Goal: Information Seeking & Learning: Learn about a topic

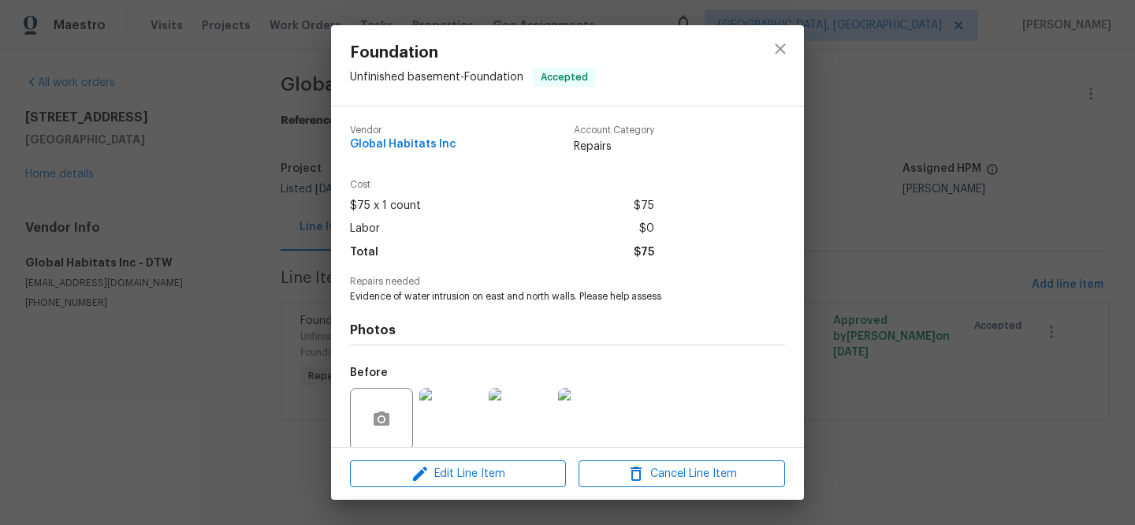
scroll to position [121, 0]
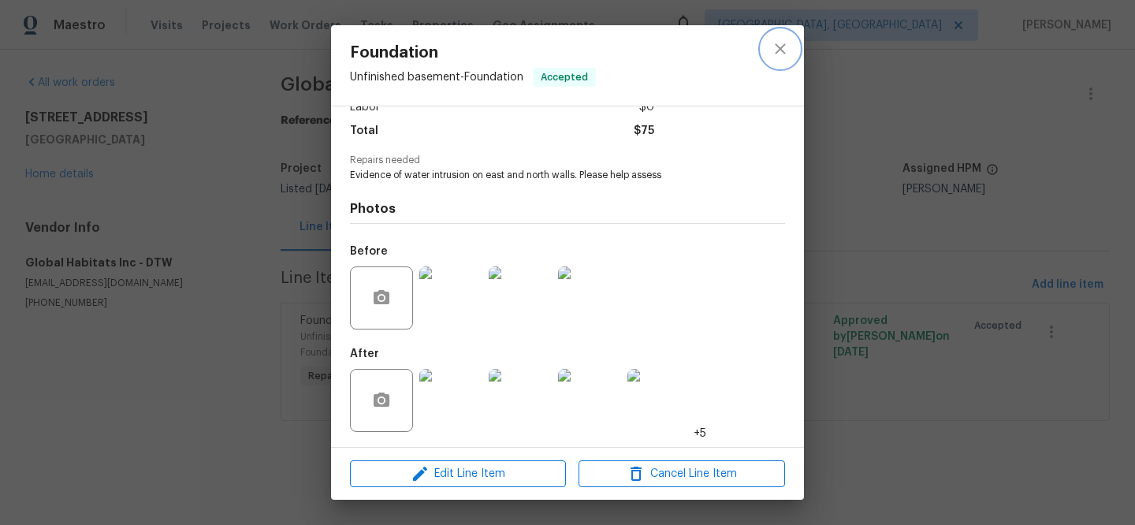
click at [782, 50] on icon "close" at bounding box center [780, 48] width 10 height 10
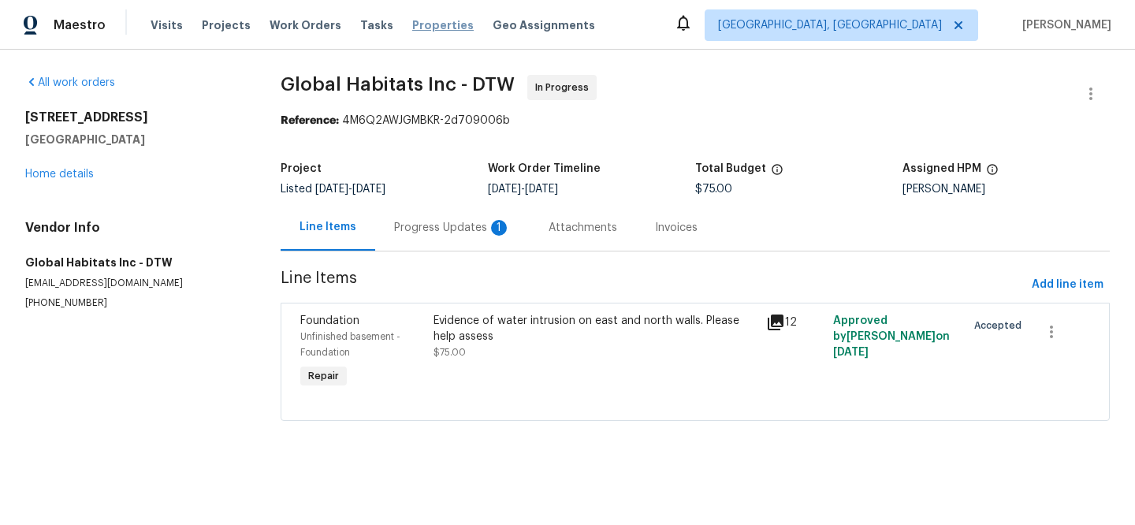
click at [412, 25] on span "Properties" at bounding box center [442, 25] width 61 height 16
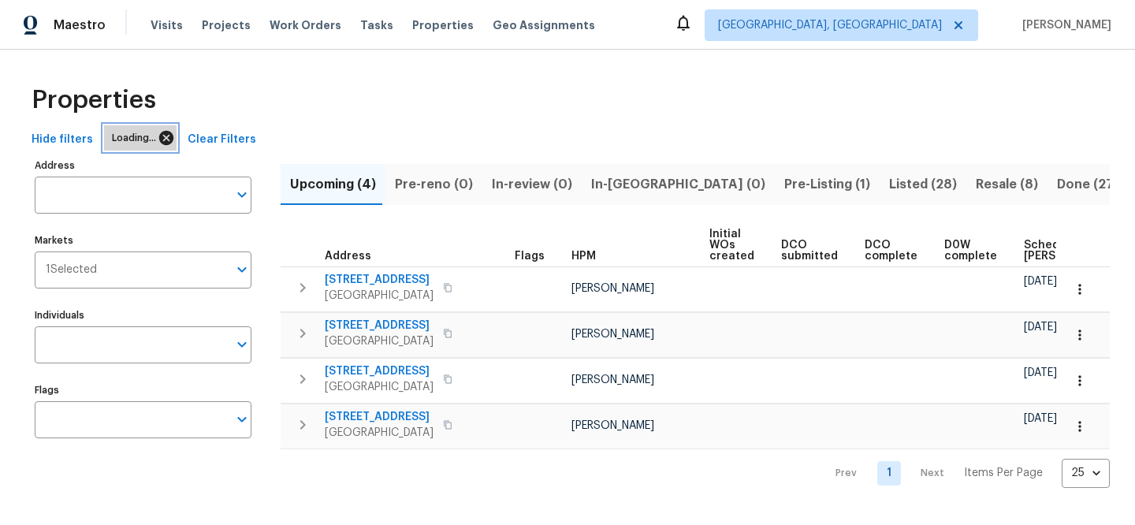
click at [173, 139] on icon at bounding box center [166, 138] width 14 height 14
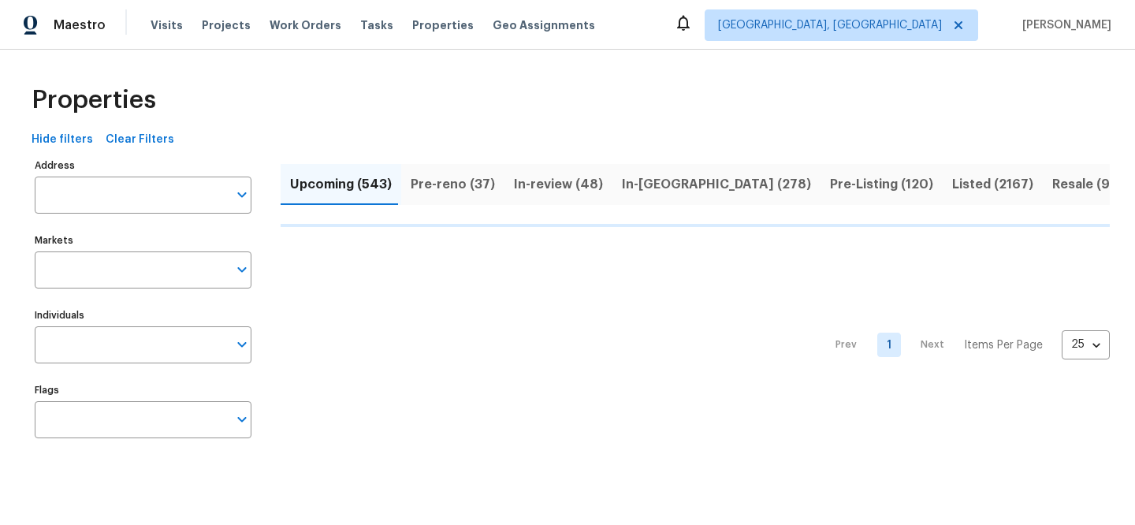
click at [162, 141] on span "Clear Filters" at bounding box center [140, 140] width 69 height 20
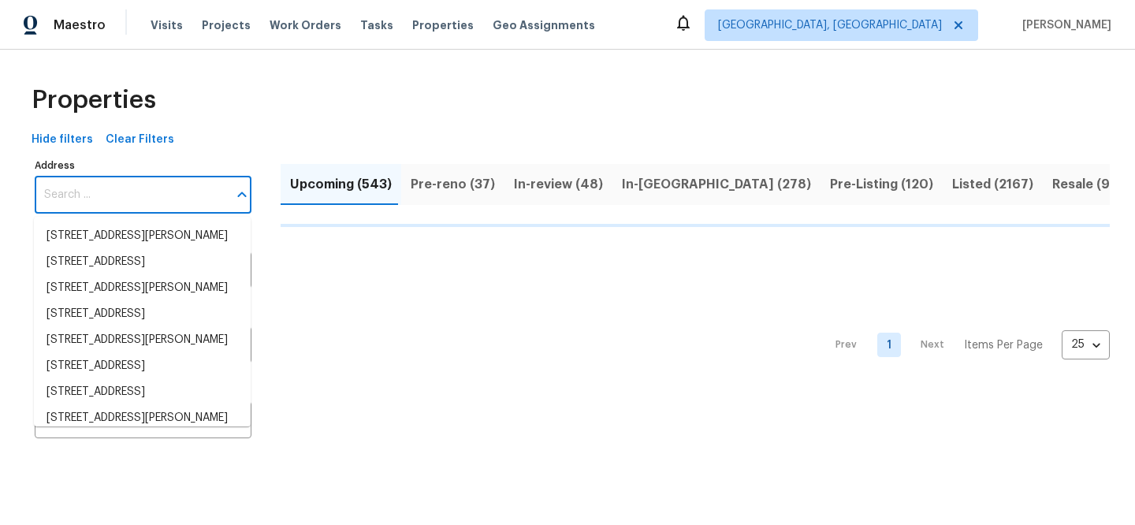
click at [173, 186] on input "Address" at bounding box center [131, 195] width 193 height 37
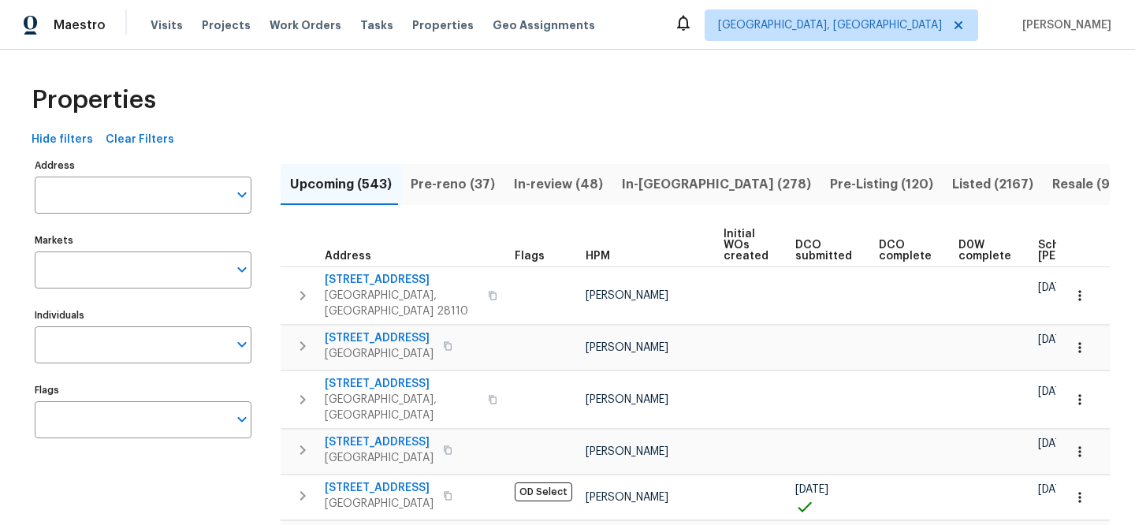
click at [173, 186] on input "Address" at bounding box center [131, 195] width 193 height 37
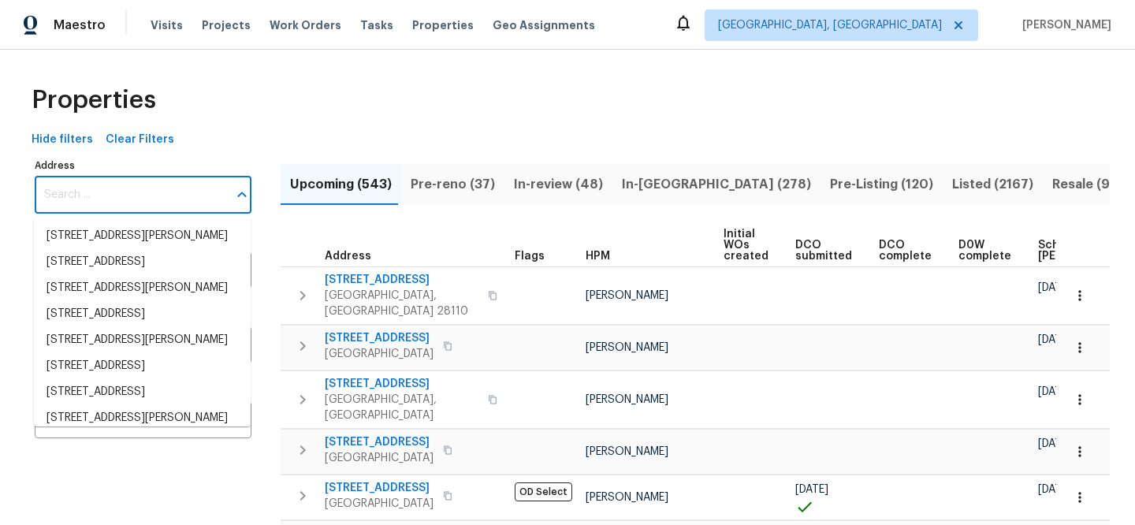
paste input "1425 Brenda Dr"
type input "1425 Brenda Dr"
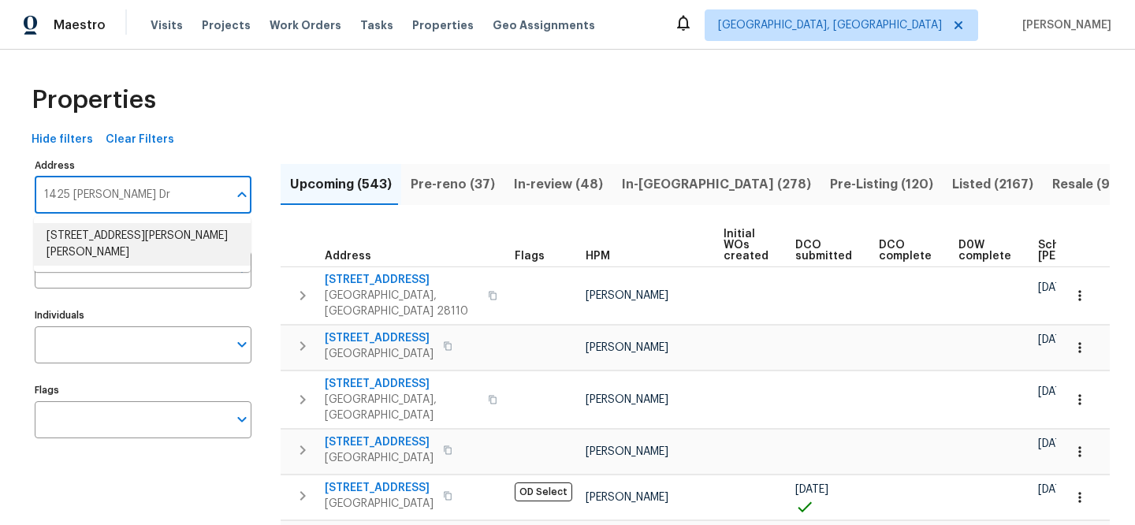
click at [211, 229] on li "1425 Brenda Dr Irving TX 75060" at bounding box center [142, 244] width 217 height 43
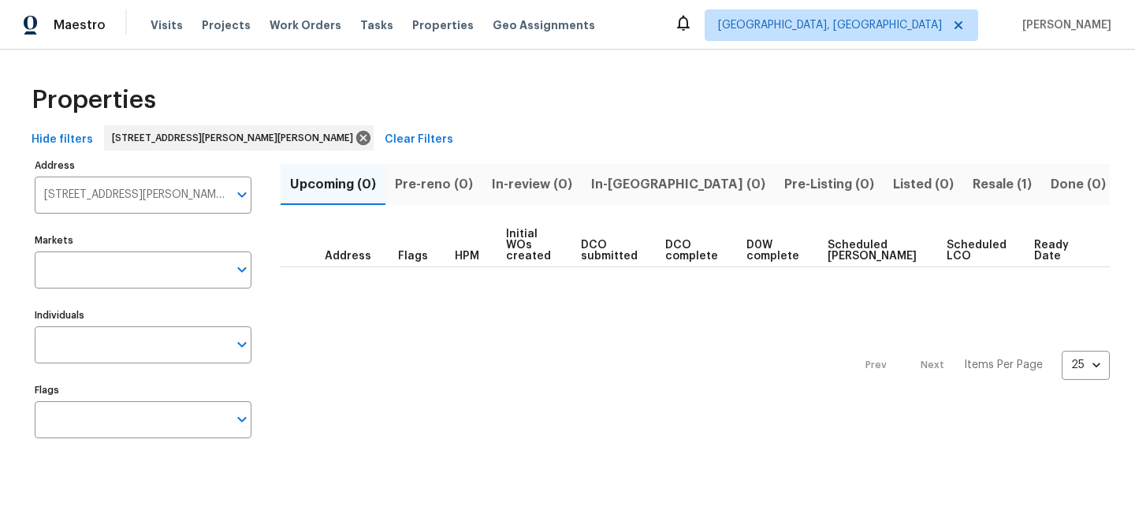
click at [972, 179] on span "Resale (1)" at bounding box center [1001, 184] width 59 height 22
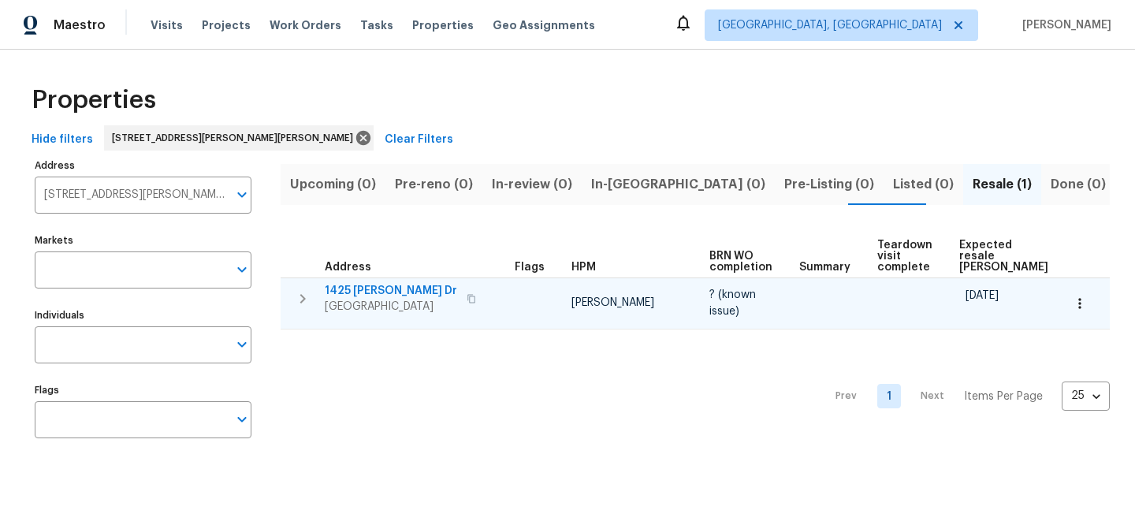
click at [366, 289] on span "1425 Brenda Dr" at bounding box center [391, 291] width 132 height 16
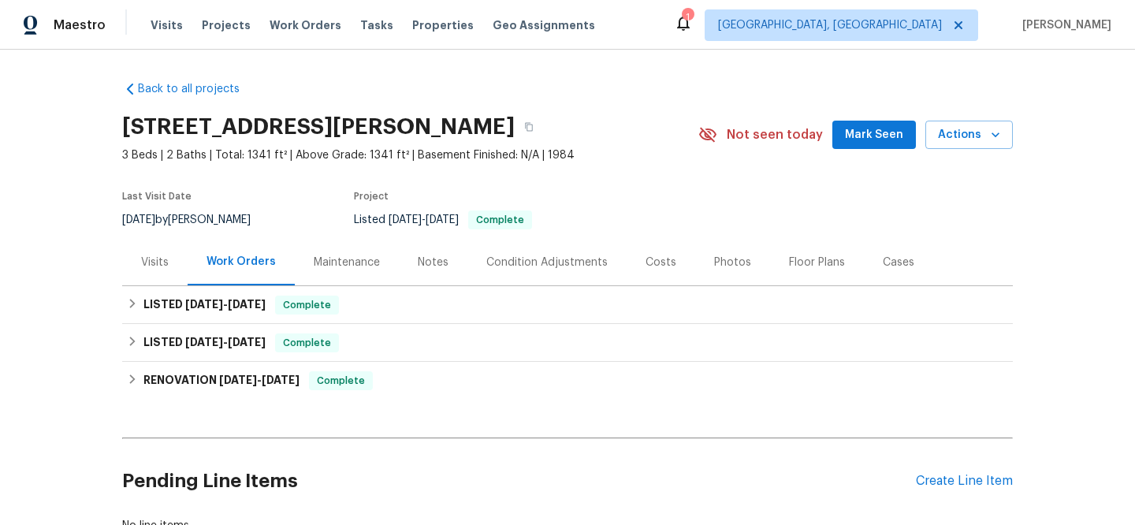
click at [146, 269] on div "Visits" at bounding box center [155, 263] width 28 height 16
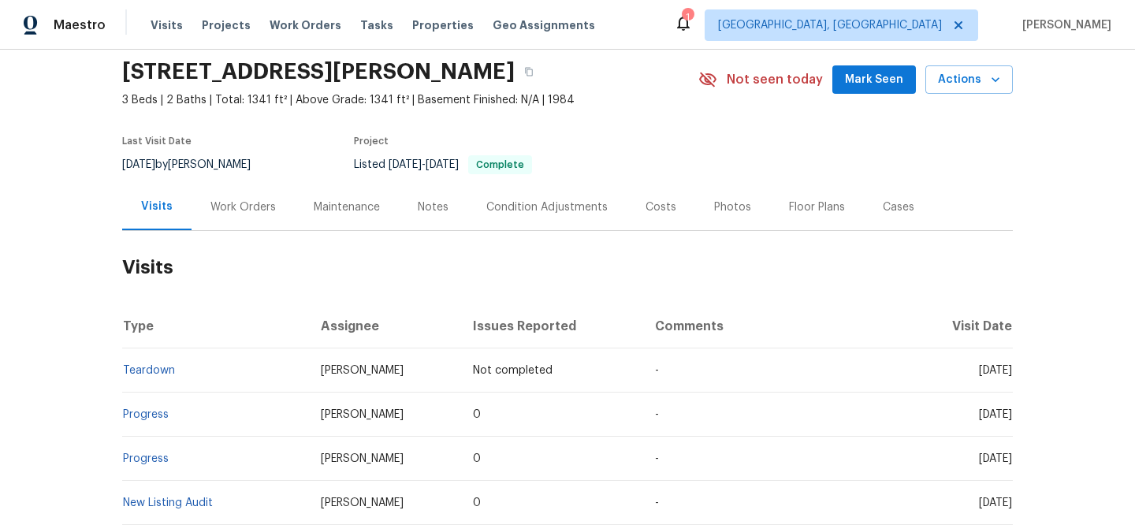
scroll to position [55, 0]
click at [255, 209] on div "Work Orders" at bounding box center [242, 207] width 65 height 16
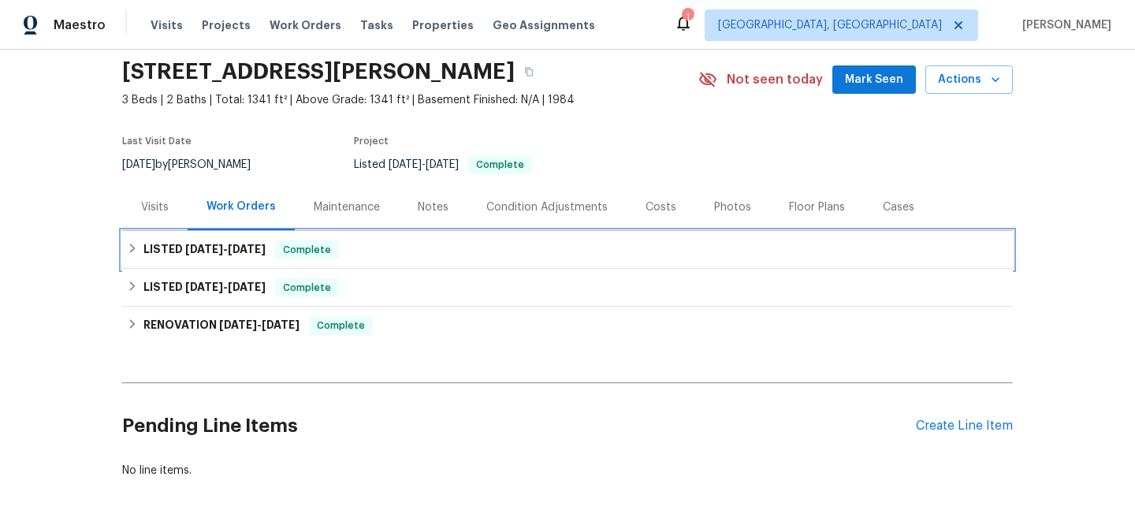
click at [465, 249] on div "LISTED [DATE] - [DATE] Complete" at bounding box center [567, 249] width 881 height 19
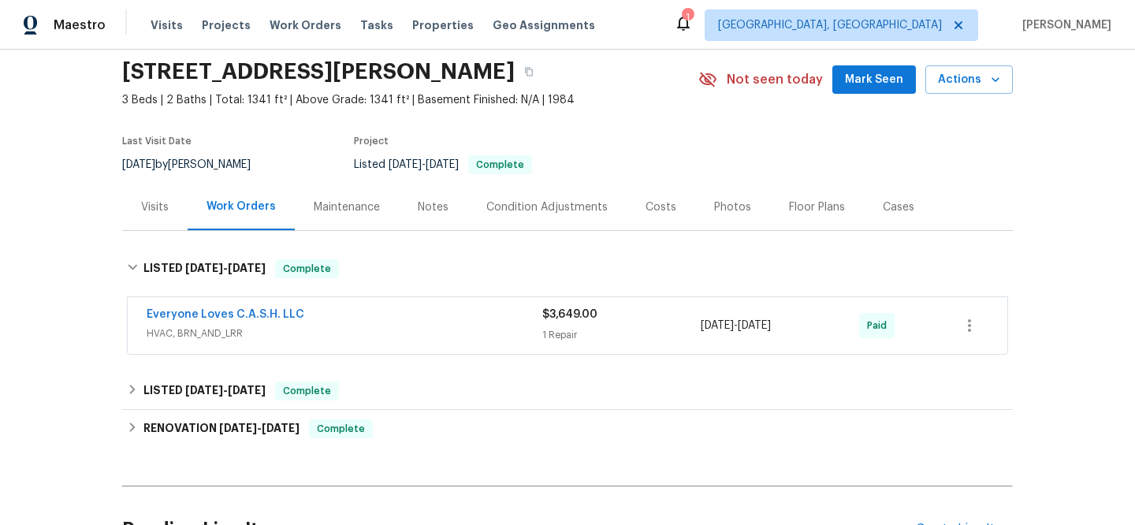
click at [377, 331] on span "HVAC, BRN_AND_LRR" at bounding box center [345, 333] width 396 height 16
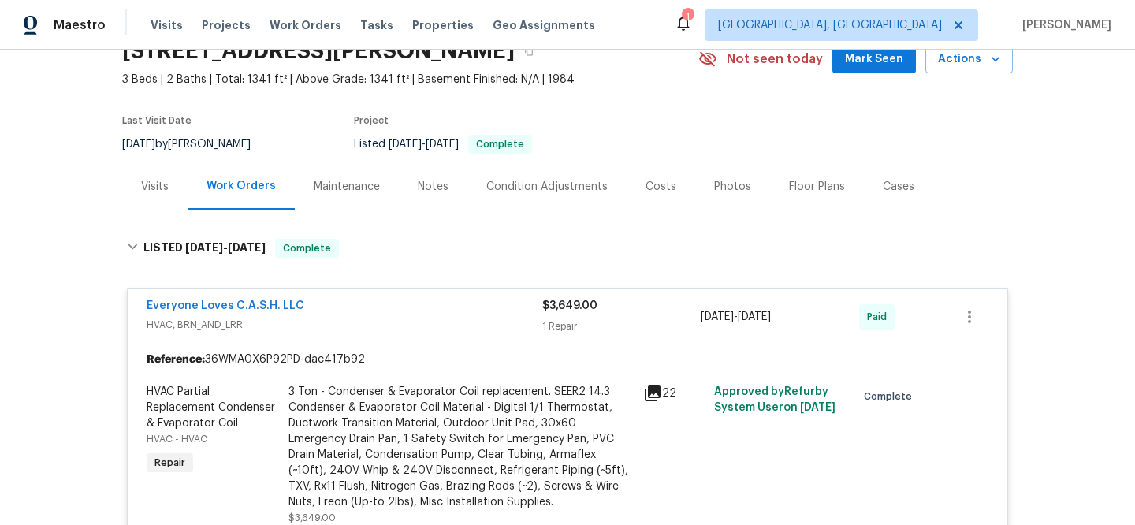
scroll to position [188, 0]
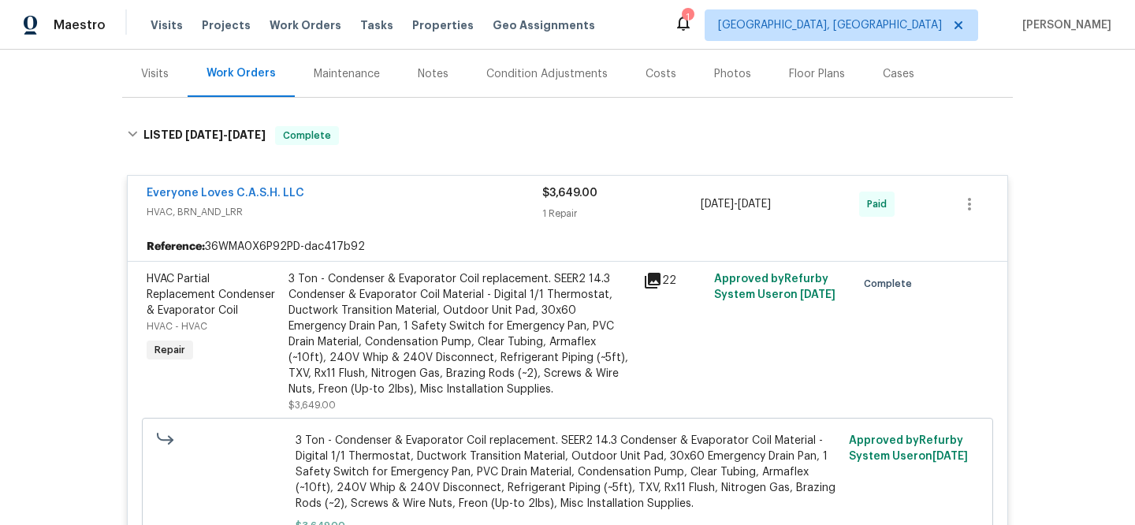
click at [647, 279] on icon at bounding box center [653, 281] width 16 height 16
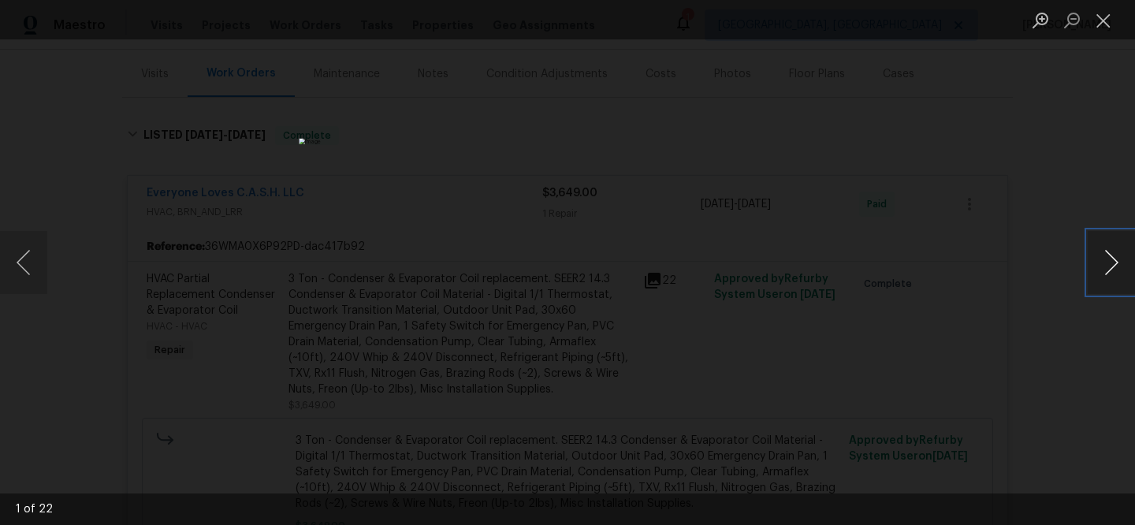
click at [1109, 262] on button "Next image" at bounding box center [1110, 262] width 47 height 63
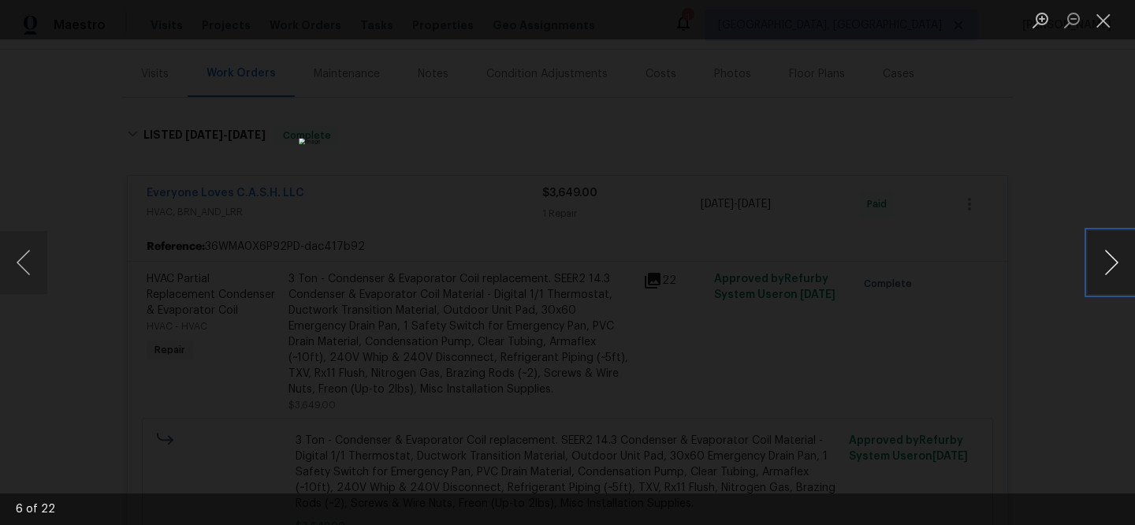
click at [1109, 262] on button "Next image" at bounding box center [1110, 262] width 47 height 63
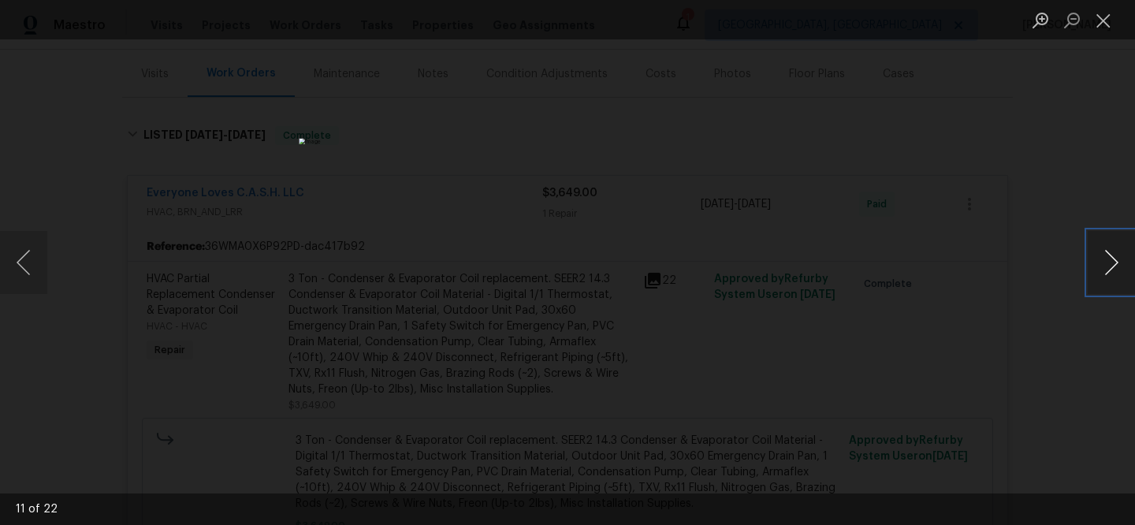
click at [1109, 262] on button "Next image" at bounding box center [1110, 262] width 47 height 63
click at [340, 385] on div "Lightbox" at bounding box center [567, 262] width 1135 height 525
